Goal: Information Seeking & Learning: Learn about a topic

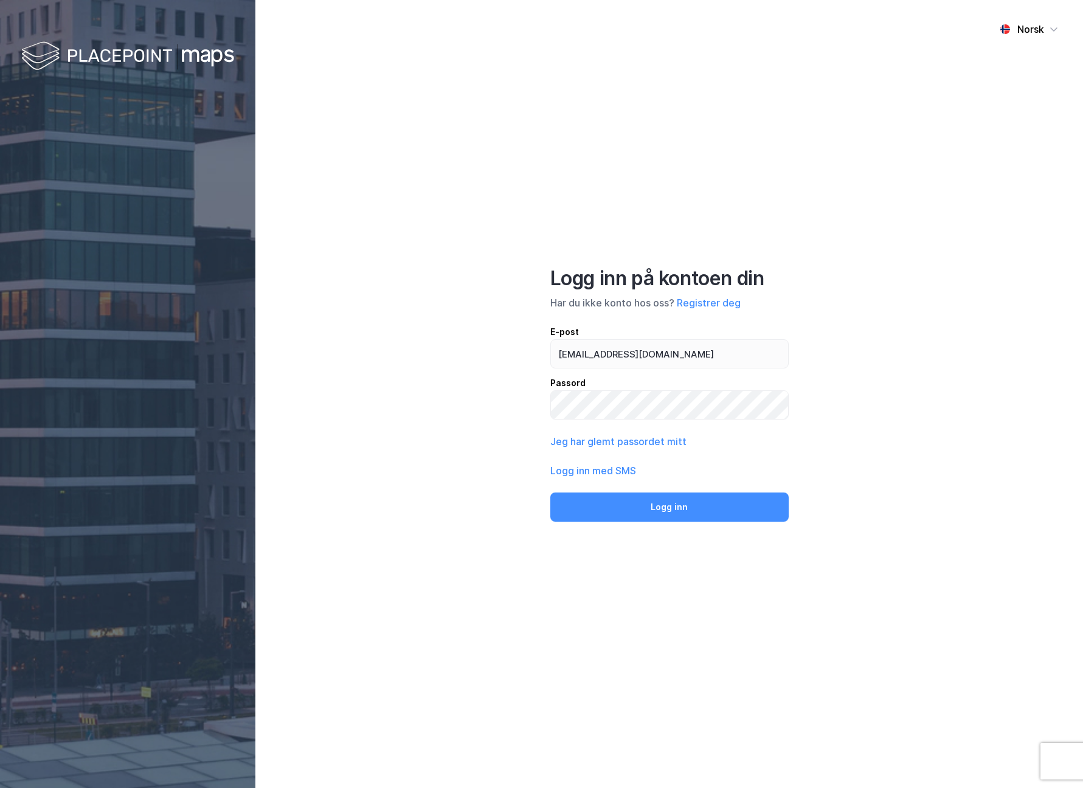
type input "[EMAIL_ADDRESS][DOMAIN_NAME]"
click at [669, 506] on button "Logg inn" at bounding box center [669, 506] width 238 height 29
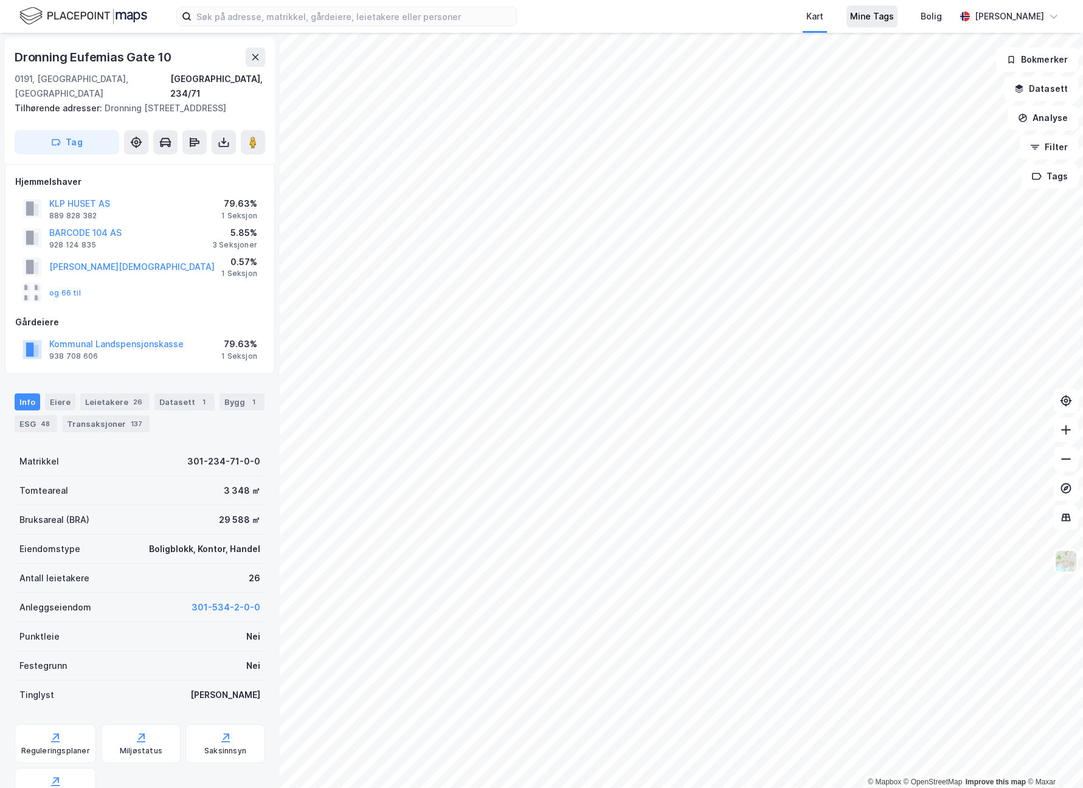
click at [878, 23] on div "Mine Tags" at bounding box center [872, 16] width 44 height 15
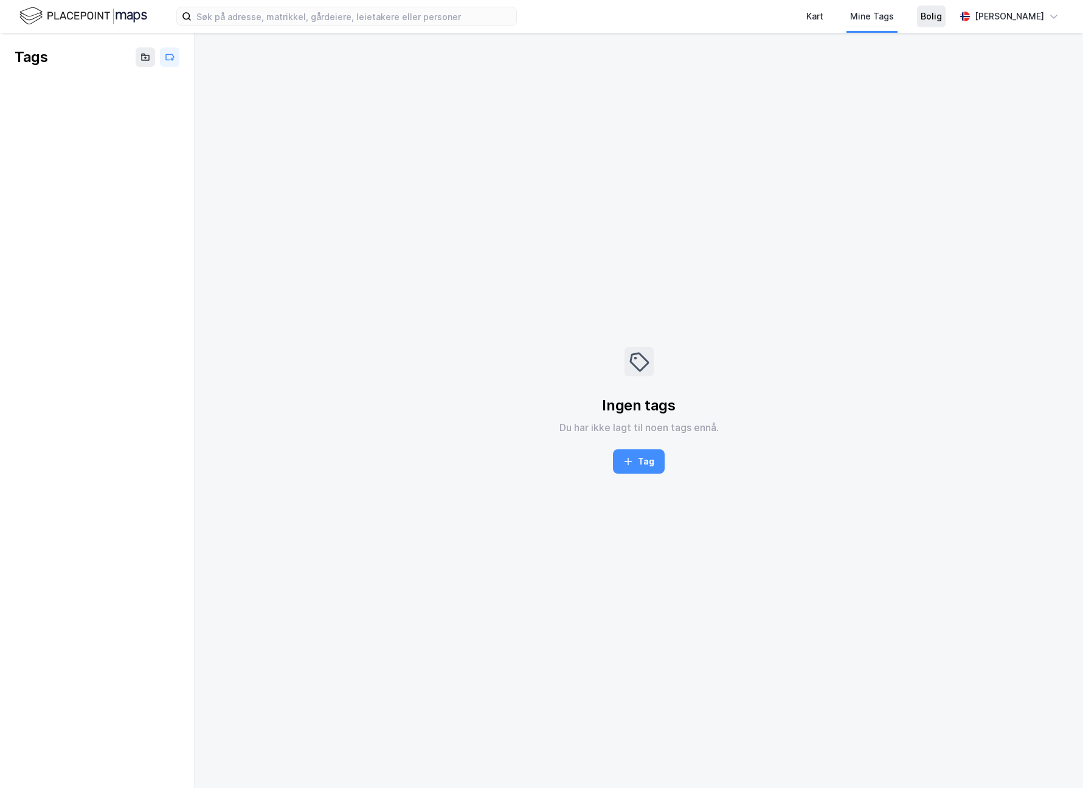
click at [927, 21] on div "Bolig" at bounding box center [931, 16] width 21 height 15
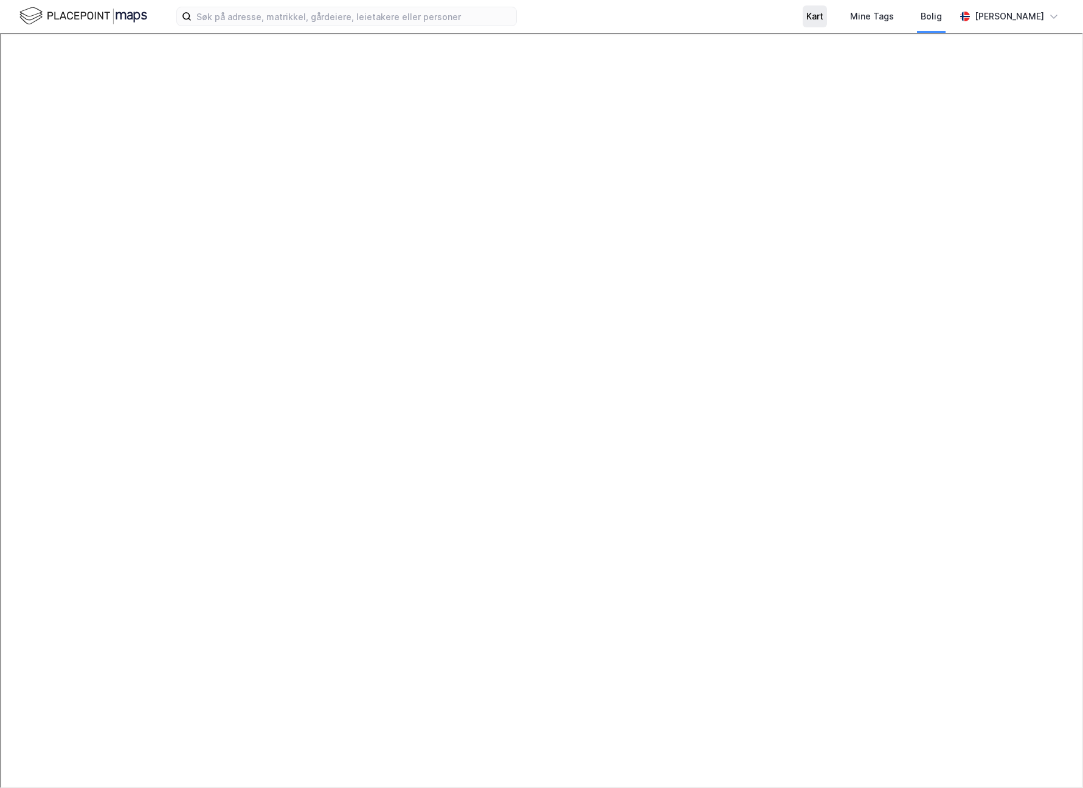
click at [821, 13] on div "Kart" at bounding box center [814, 16] width 17 height 15
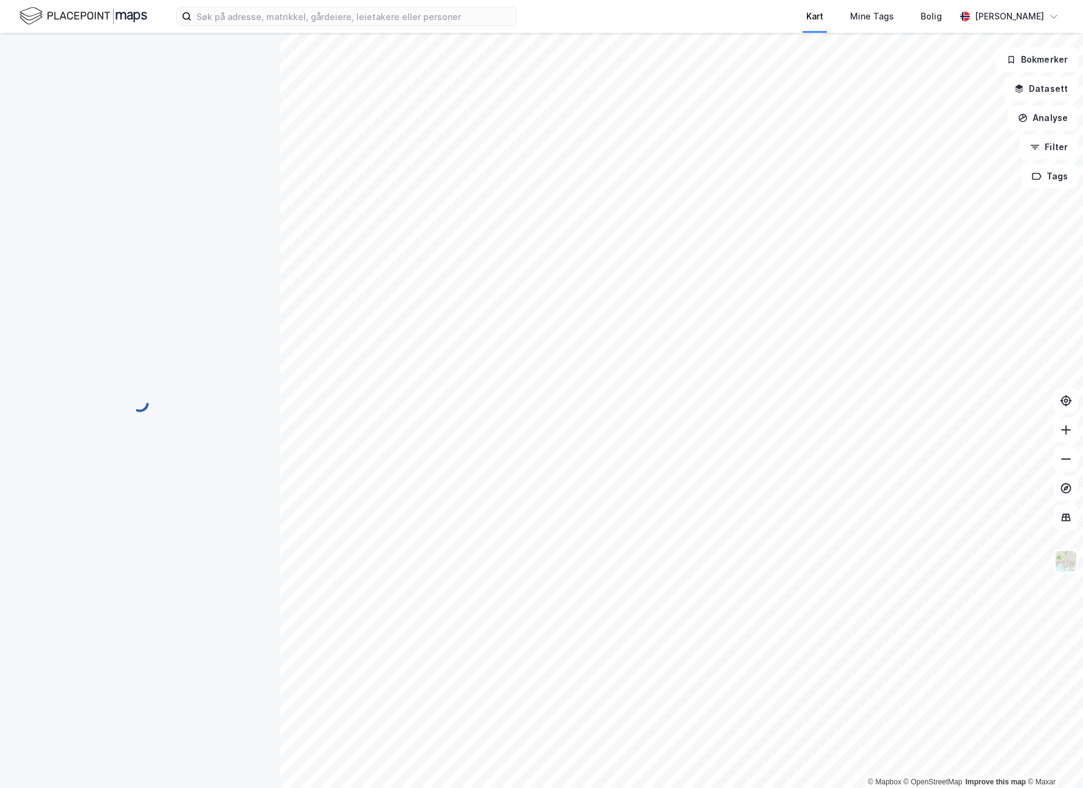
scroll to position [18, 0]
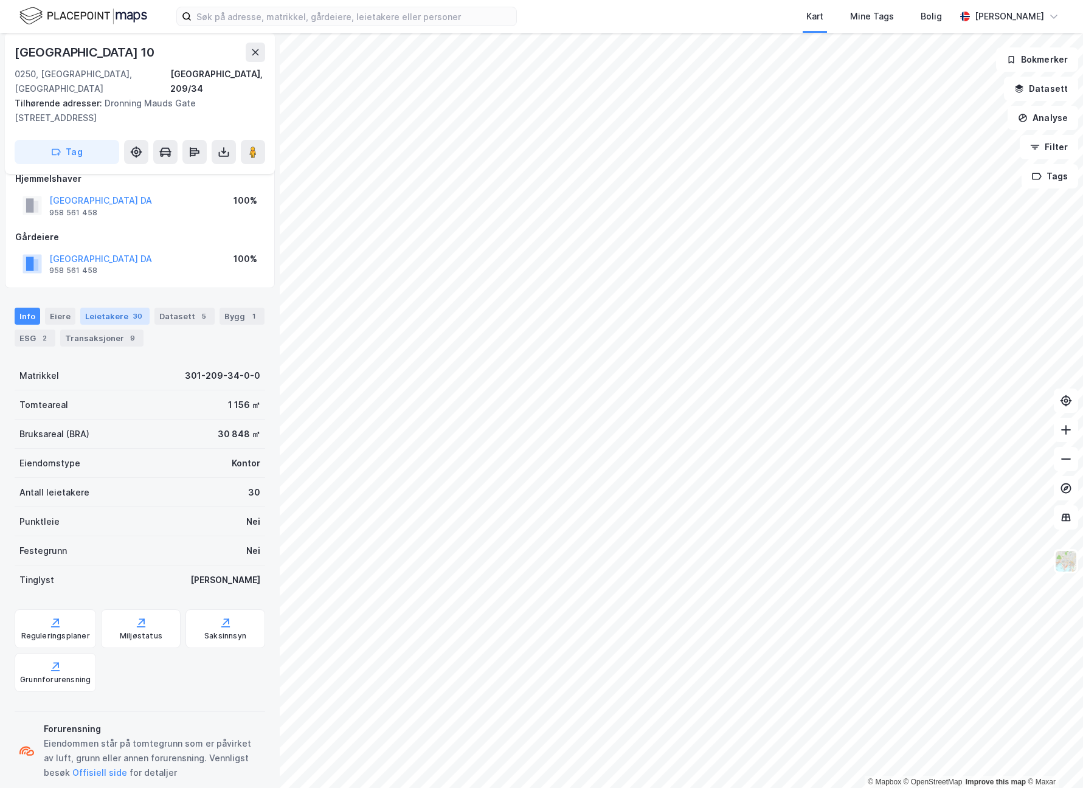
click at [105, 308] on div "Leietakere 30" at bounding box center [114, 316] width 69 height 17
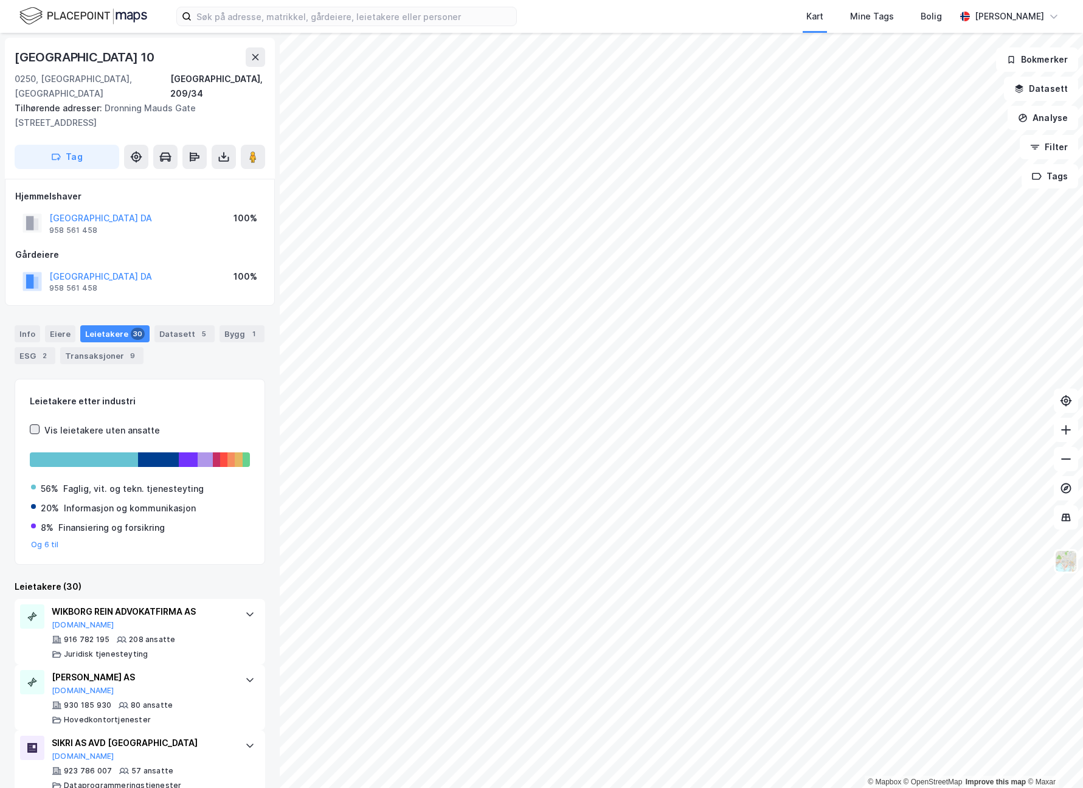
click at [35, 425] on icon at bounding box center [34, 429] width 9 height 9
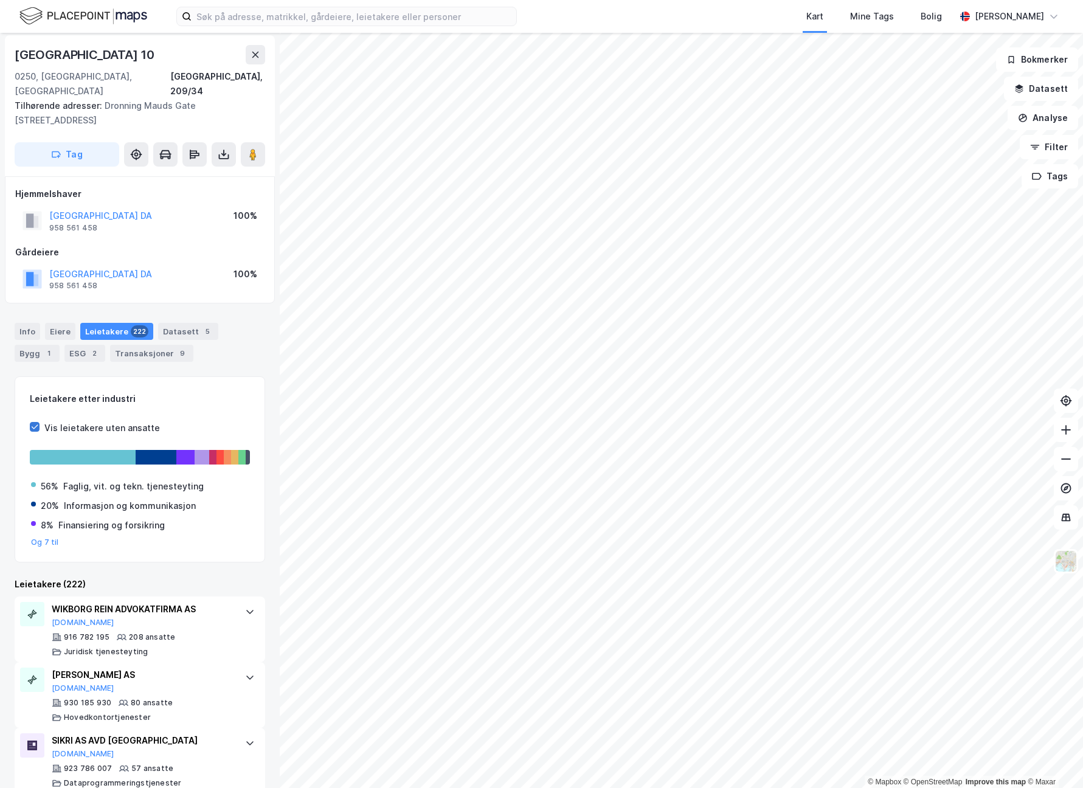
click at [36, 423] on icon at bounding box center [34, 427] width 9 height 9
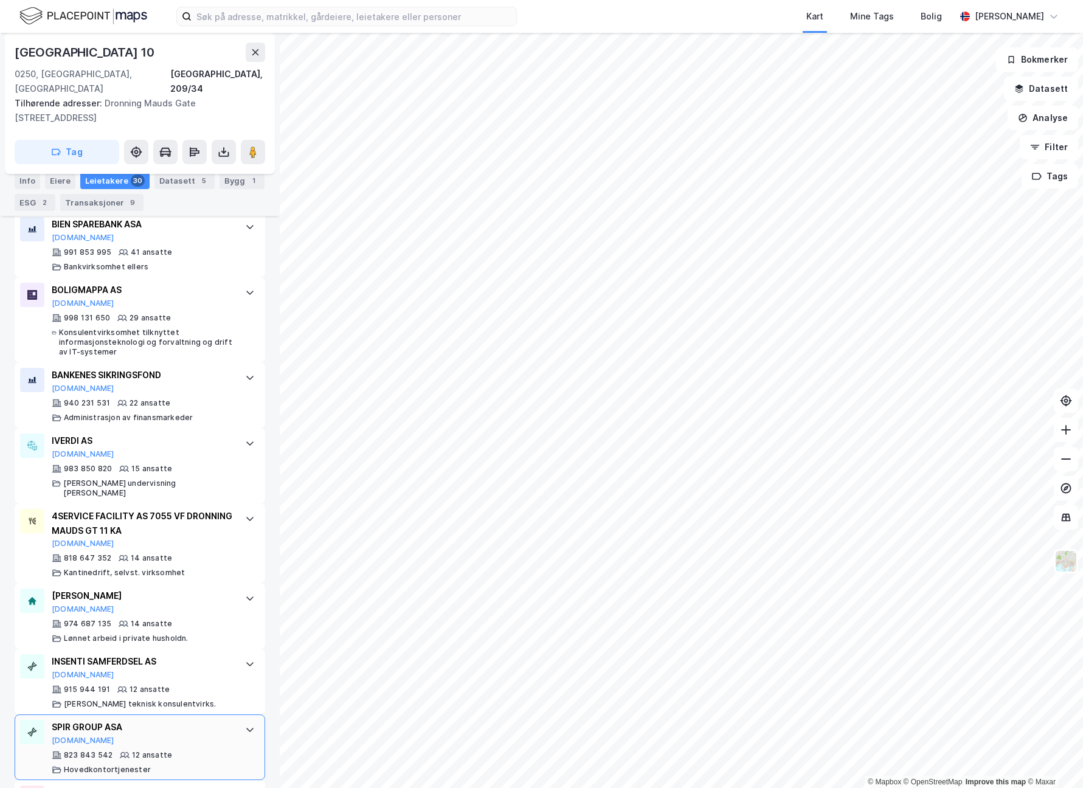
scroll to position [36, 0]
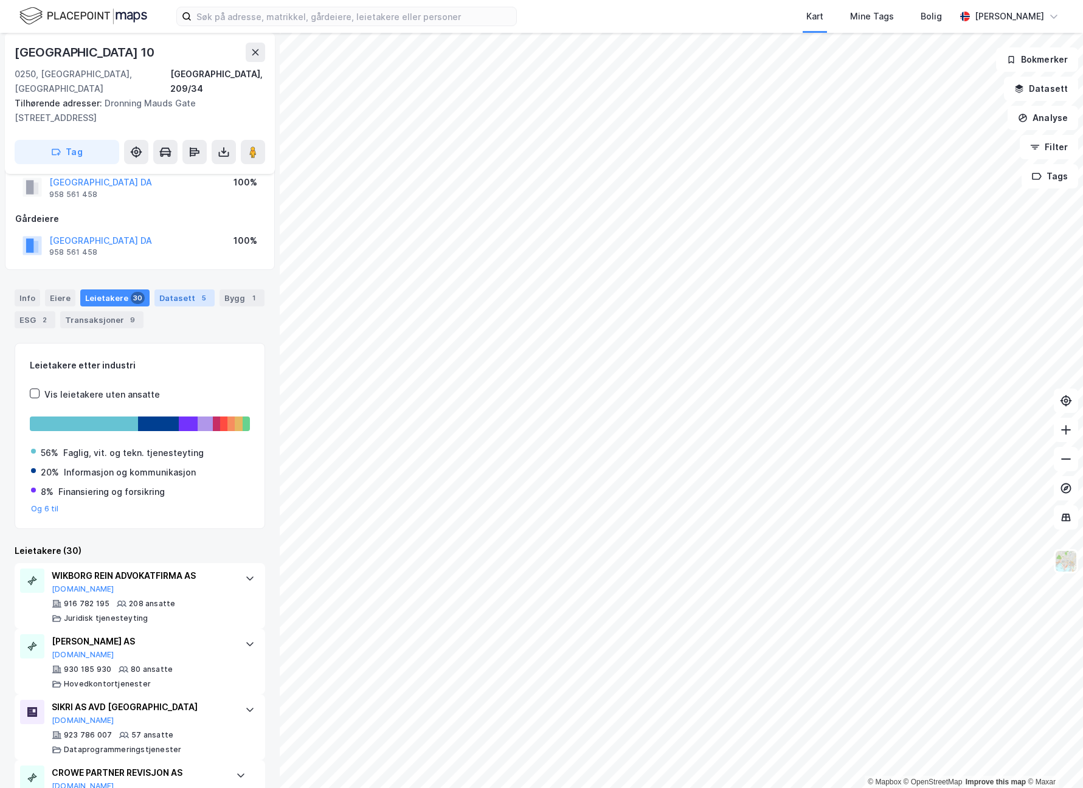
click at [188, 289] on div "Datasett 5" at bounding box center [184, 297] width 60 height 17
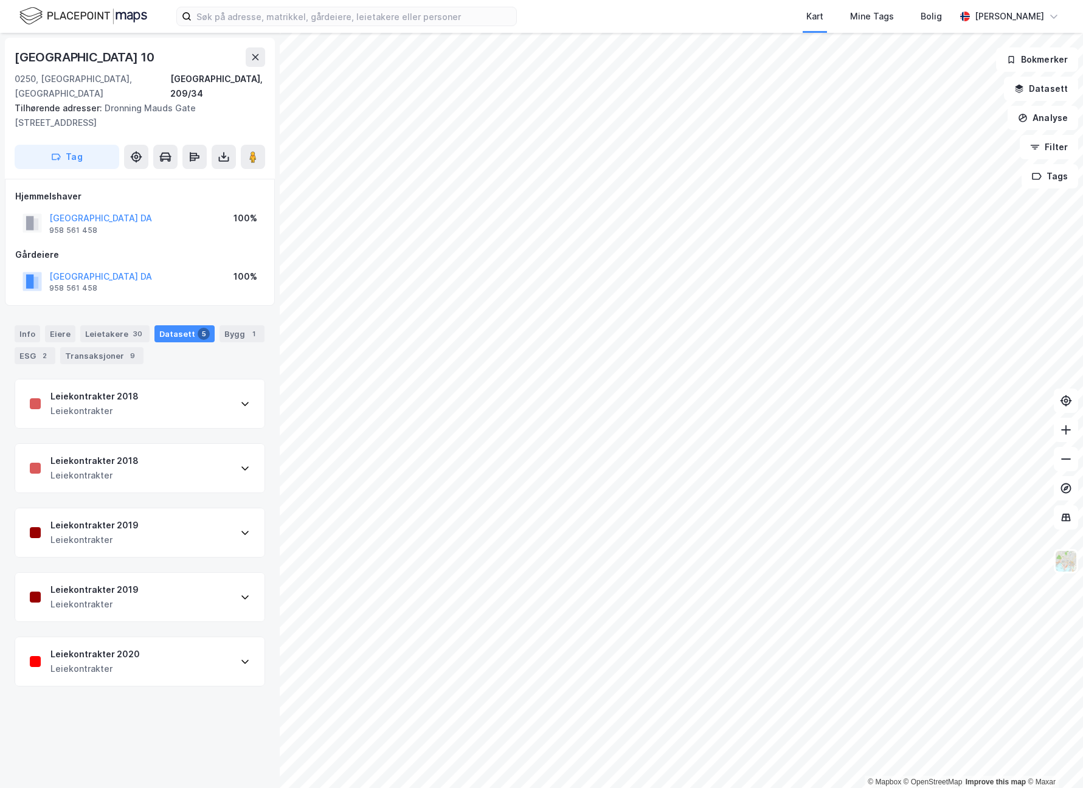
click at [165, 642] on div "Leiekontrakter 2020 Leiekontrakter" at bounding box center [139, 661] width 249 height 49
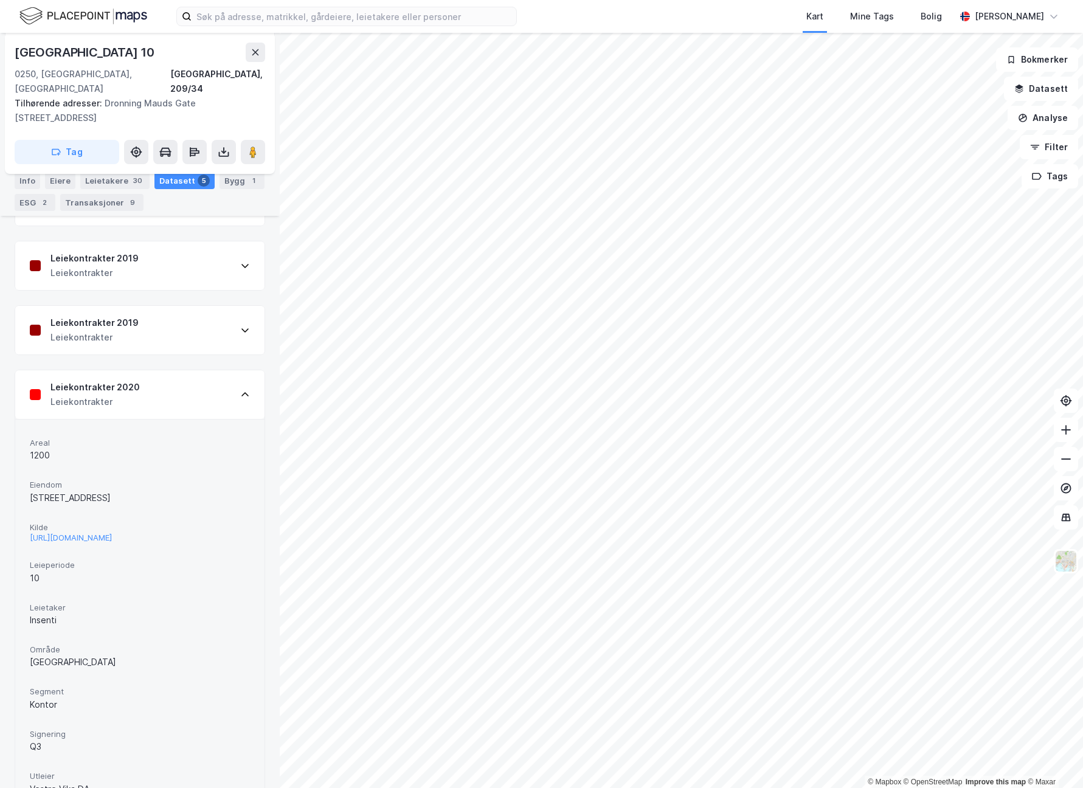
scroll to position [276, 0]
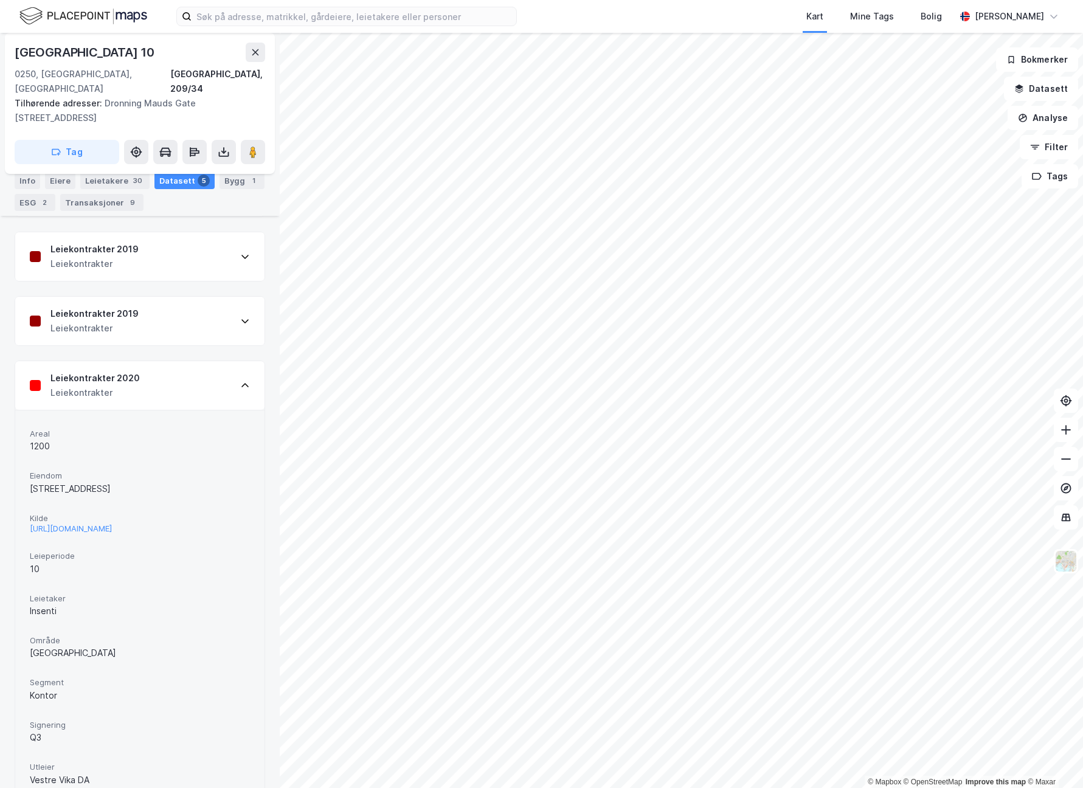
click at [215, 297] on div "Leiekontrakter 2019 Leiekontrakter" at bounding box center [139, 321] width 249 height 49
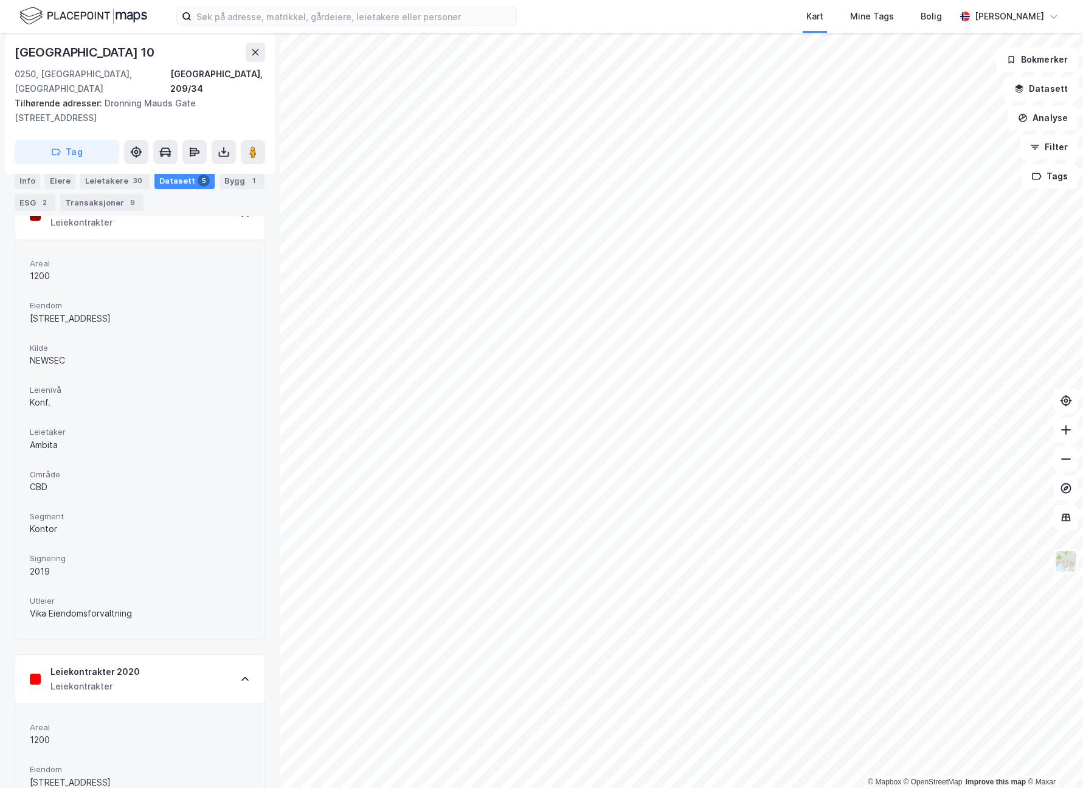
scroll to position [0, 0]
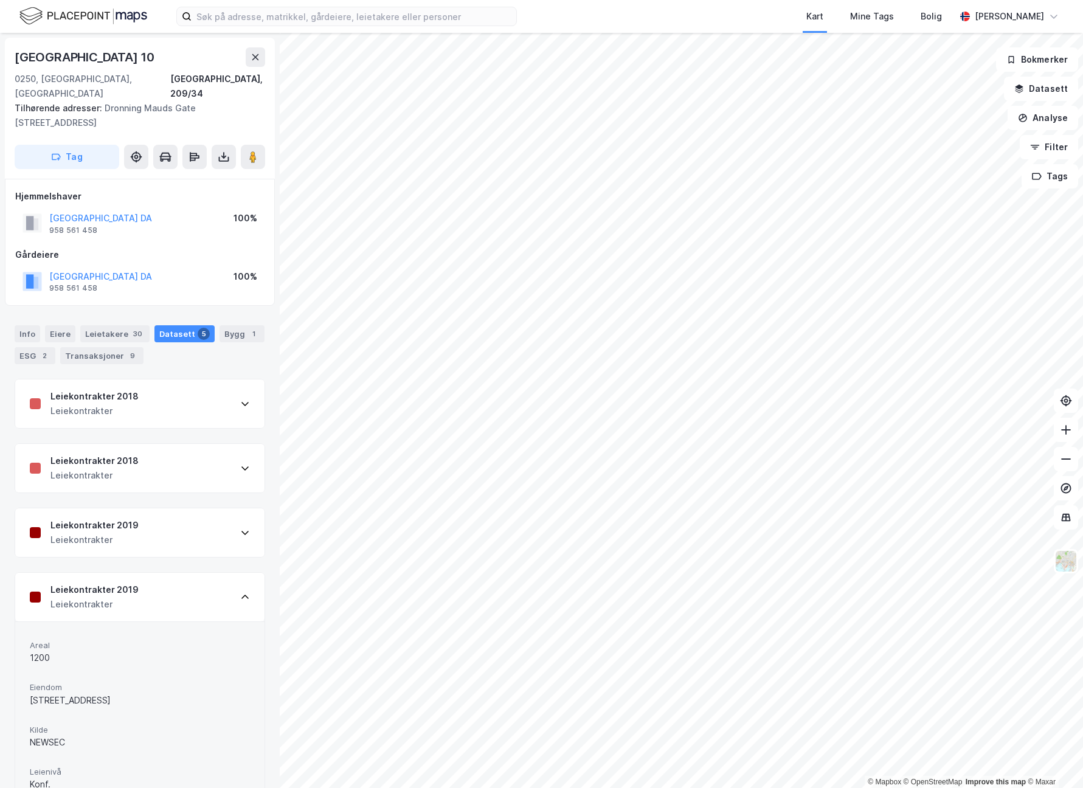
click at [125, 518] on div "Leiekontrakter 2019" at bounding box center [94, 525] width 88 height 15
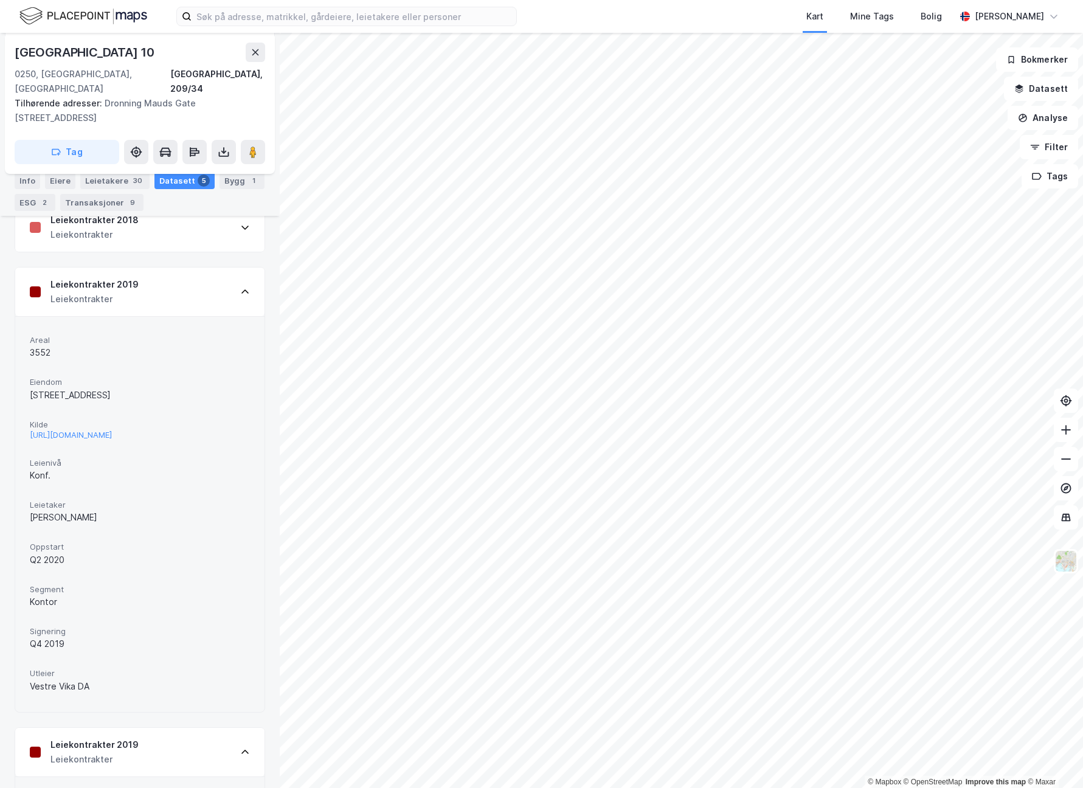
scroll to position [46, 0]
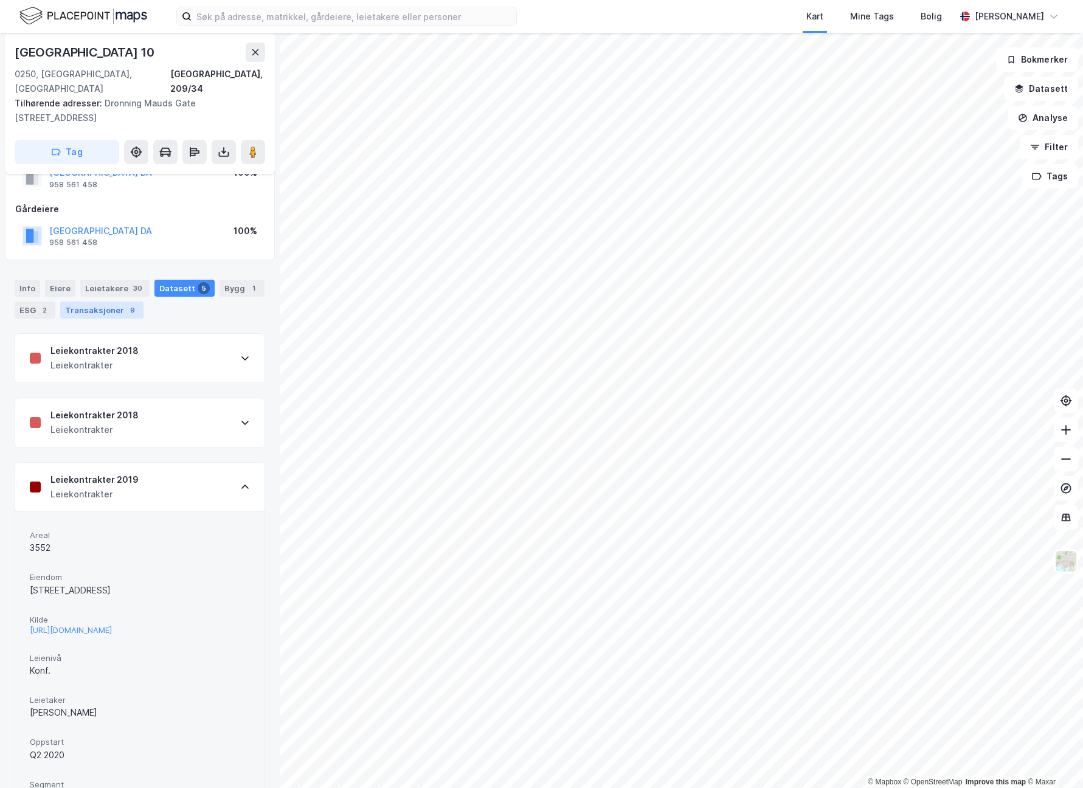
click at [109, 302] on div "Transaksjoner 9" at bounding box center [101, 310] width 83 height 17
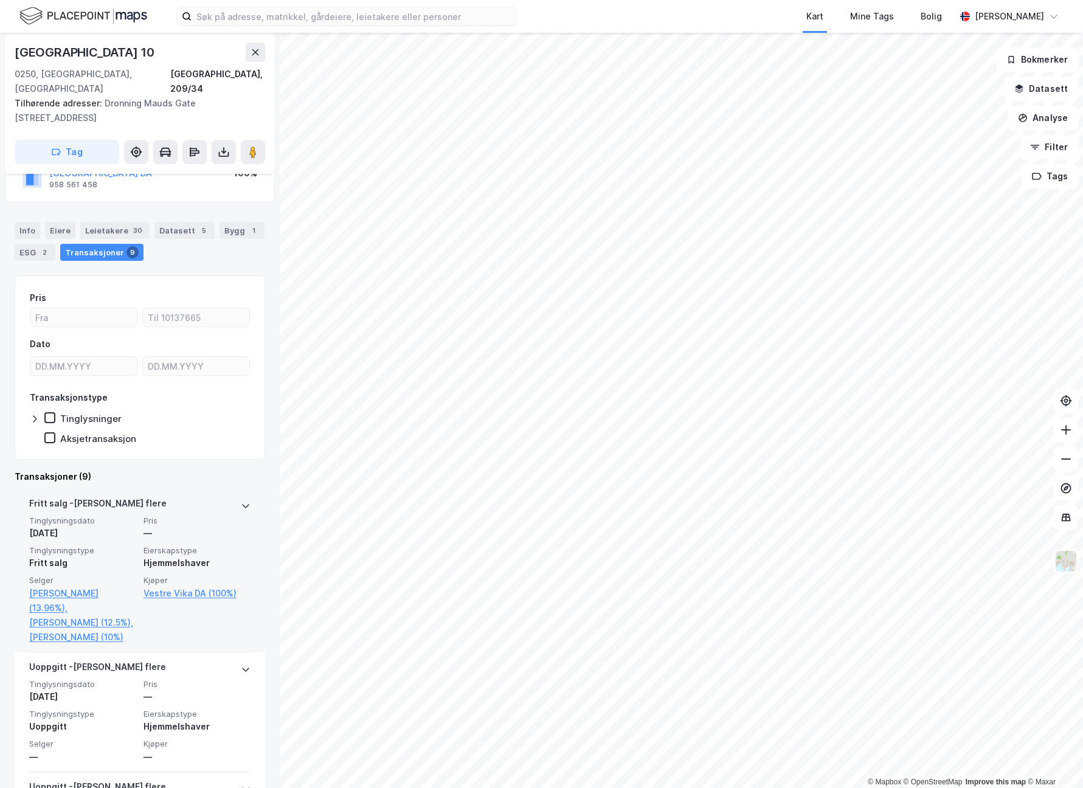
scroll to position [86, 0]
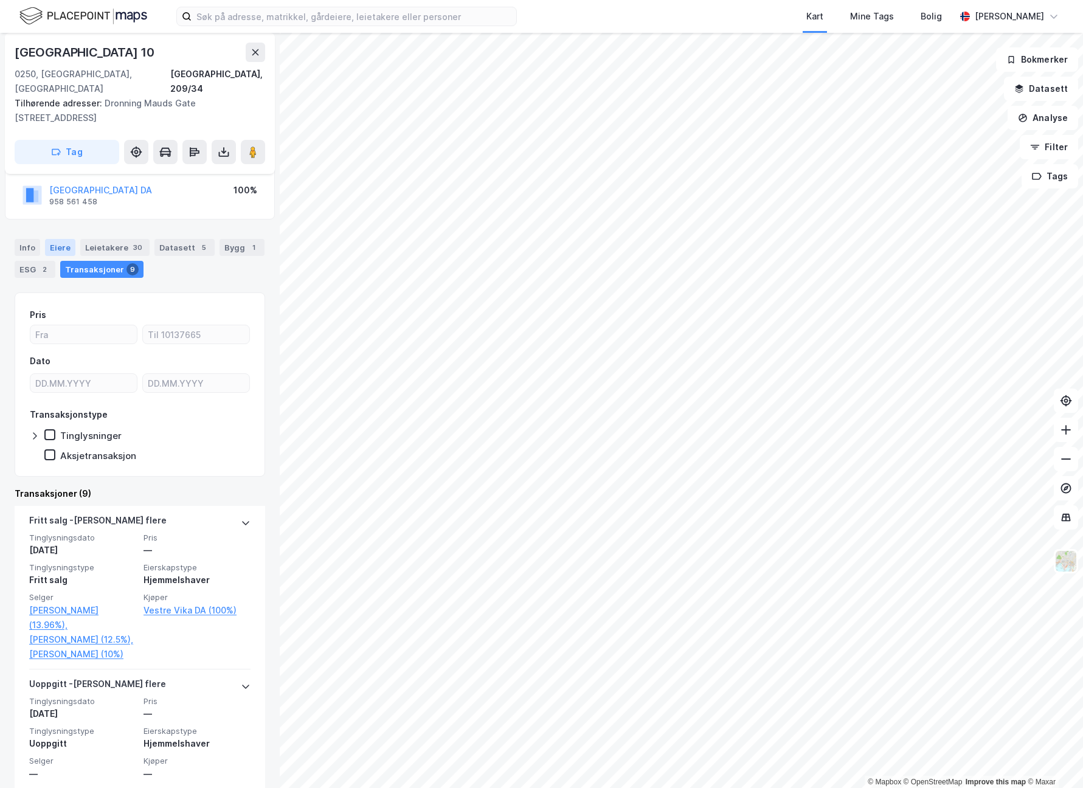
click at [67, 239] on div "Eiere" at bounding box center [60, 247] width 30 height 17
